Goal: Information Seeking & Learning: Check status

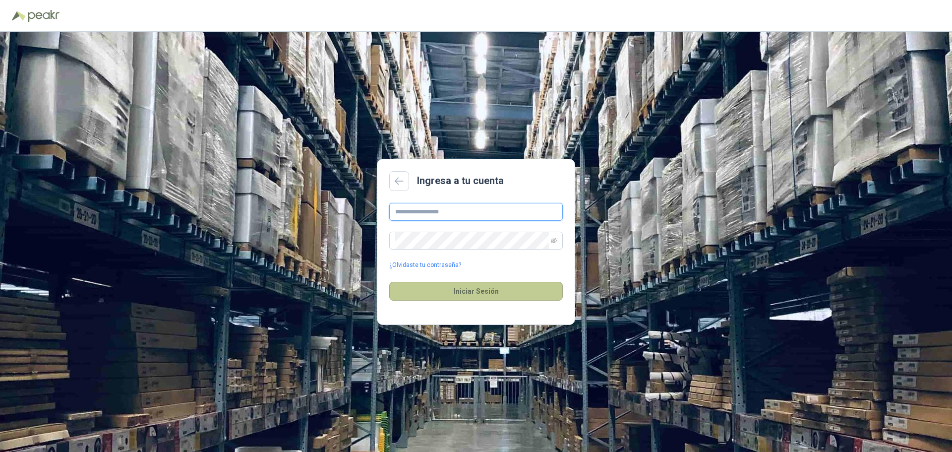
type input "**********"
click at [478, 292] on button "Iniciar Sesión" at bounding box center [476, 291] width 174 height 19
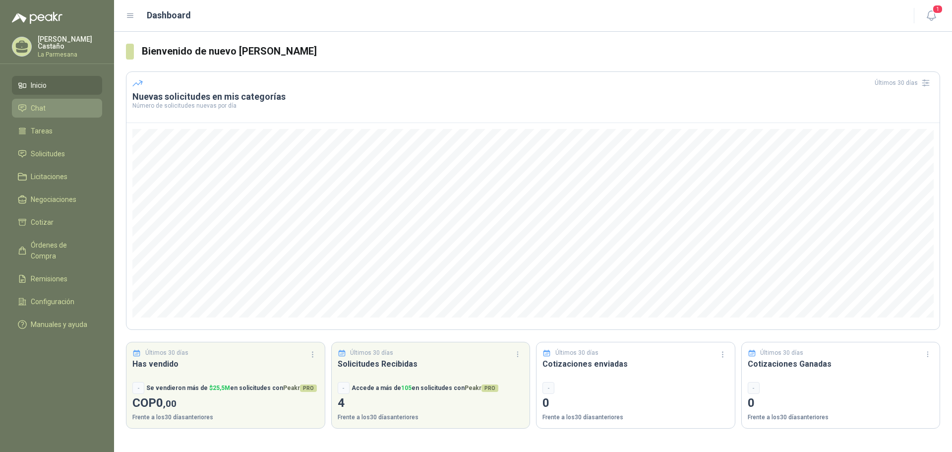
click at [79, 109] on li "Chat" at bounding box center [57, 108] width 78 height 11
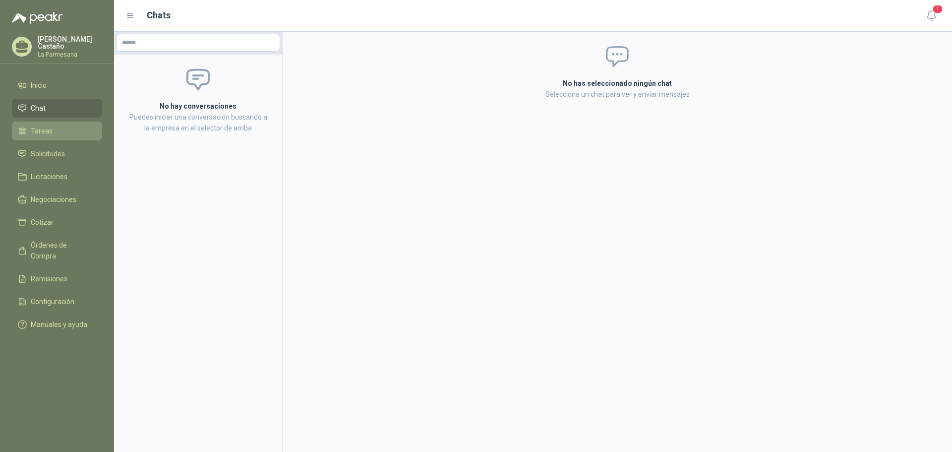
click at [72, 128] on li "Tareas" at bounding box center [57, 130] width 78 height 11
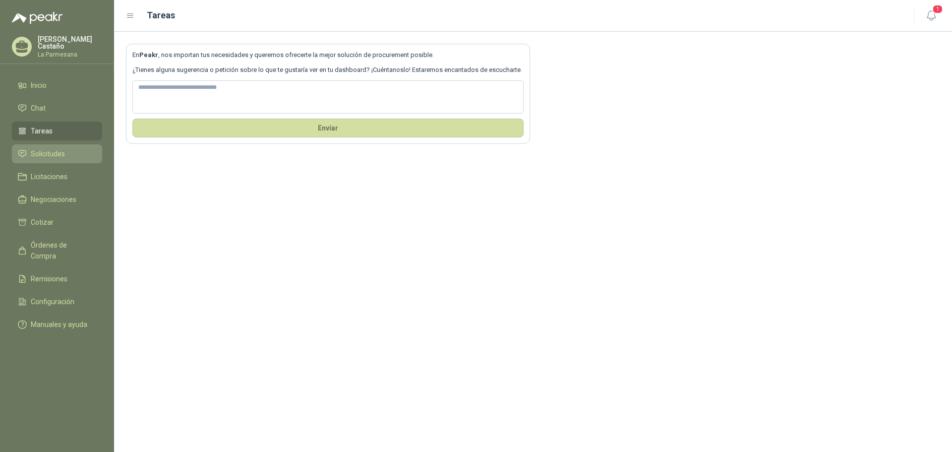
click at [81, 156] on li "Solicitudes" at bounding box center [57, 153] width 78 height 11
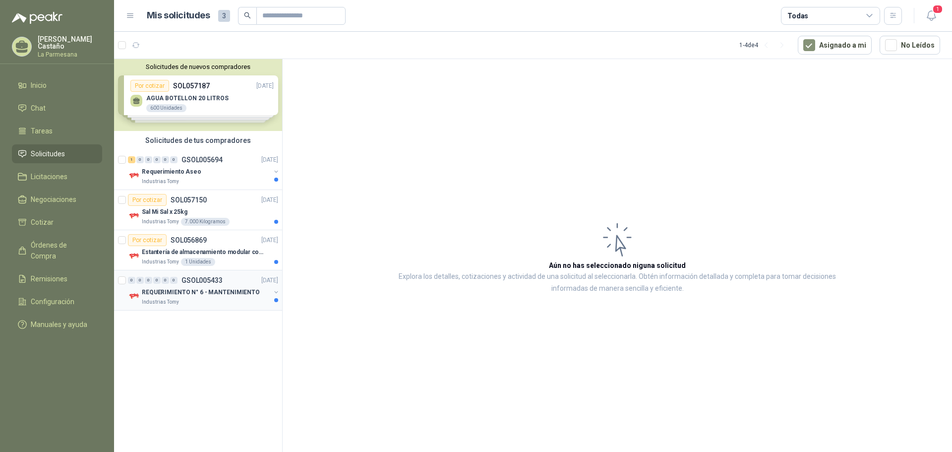
click at [209, 297] on div "REQUERIMIENTO N° 6 - MANTENIMIENTO" at bounding box center [206, 292] width 128 height 12
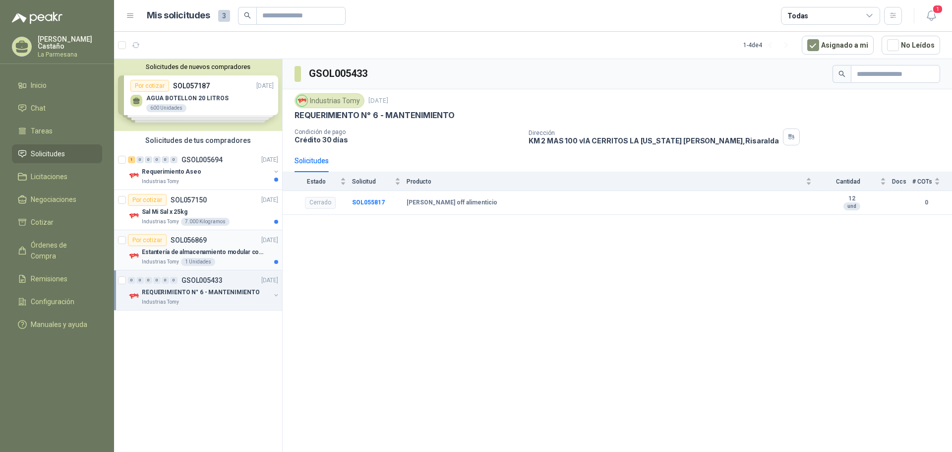
click at [218, 249] on p "Estantería de almacenamiento modular con organizadores abiertos" at bounding box center [203, 251] width 123 height 9
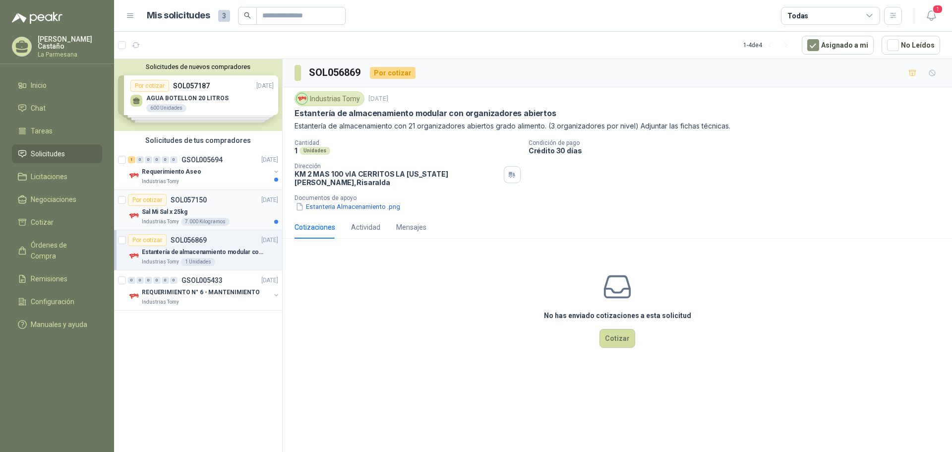
click at [230, 210] on div "Sal Mi Sal x 25kg" at bounding box center [210, 212] width 136 height 12
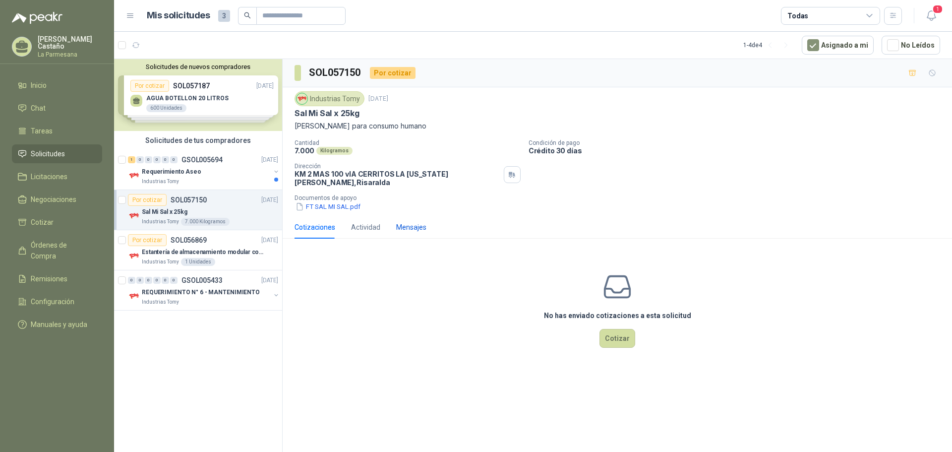
click at [420, 222] on div "Mensajes" at bounding box center [411, 227] width 30 height 11
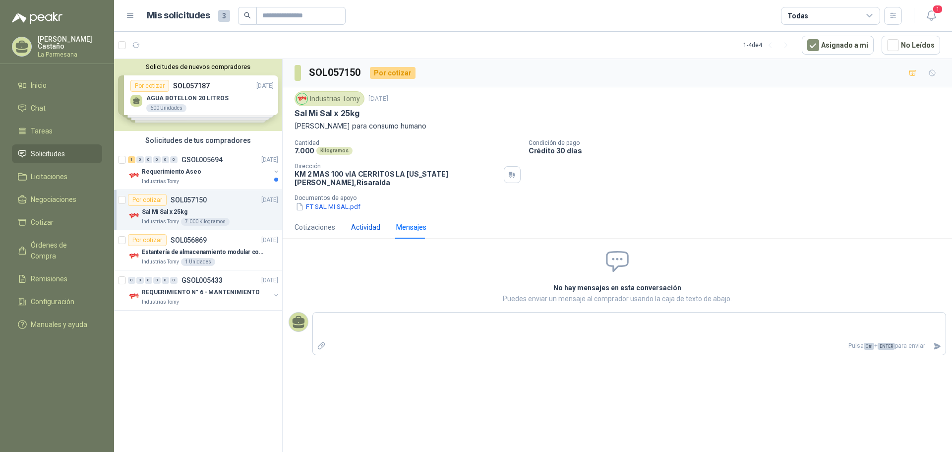
click at [356, 223] on div "Actividad" at bounding box center [365, 227] width 29 height 11
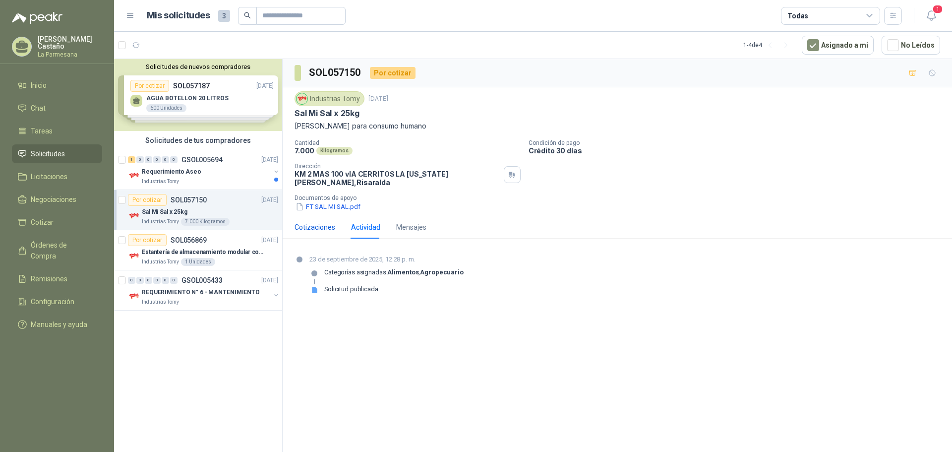
click at [311, 223] on div "Cotizaciones" at bounding box center [314, 227] width 41 height 11
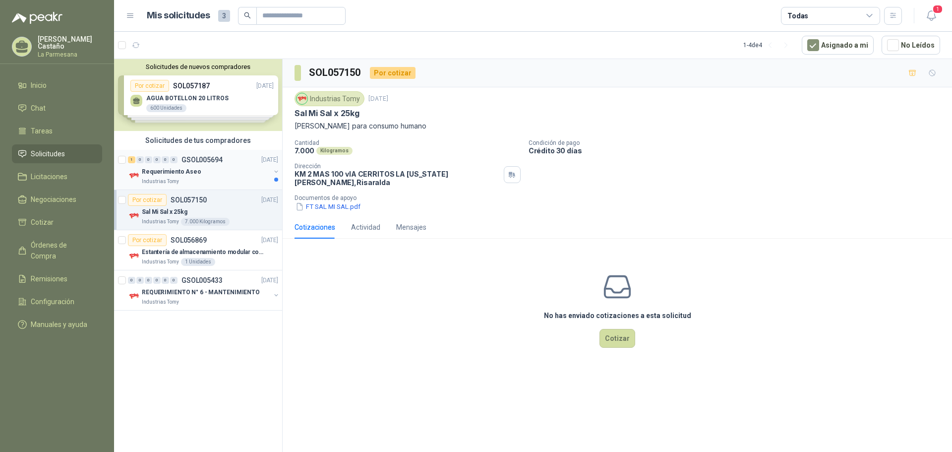
click at [180, 178] on div "Industrias Tomy" at bounding box center [206, 181] width 128 height 8
